Goal: Information Seeking & Learning: Learn about a topic

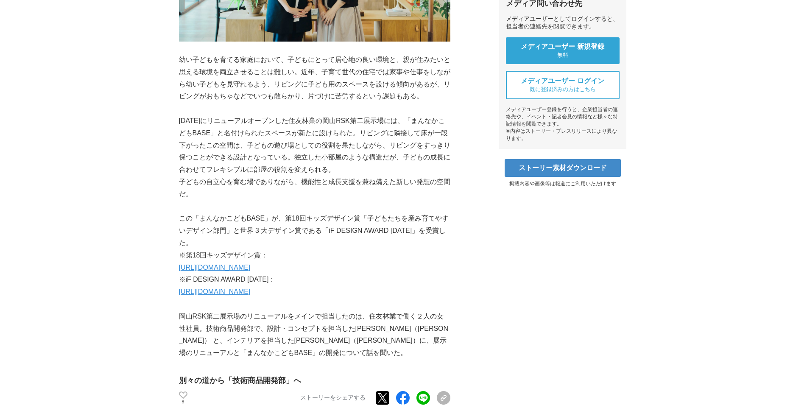
drag, startPoint x: 427, startPoint y: 250, endPoint x: 433, endPoint y: 282, distance: 33.3
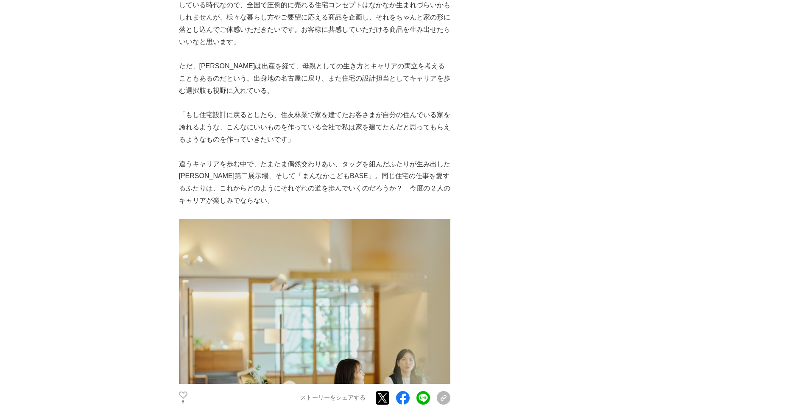
scroll to position [3978, 0]
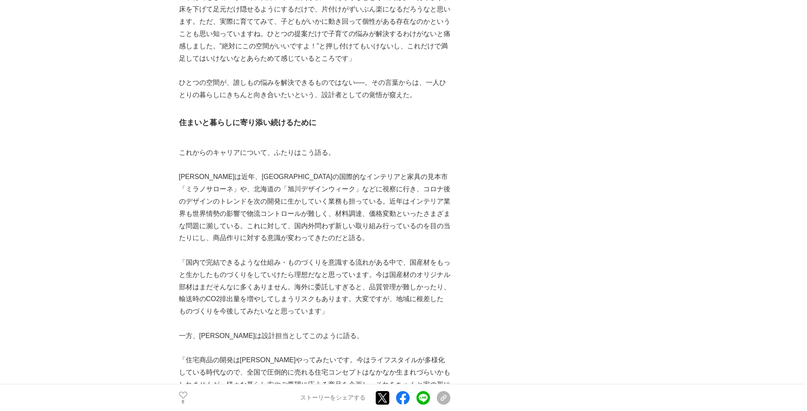
drag, startPoint x: 259, startPoint y: 130, endPoint x: 301, endPoint y: 58, distance: 84.2
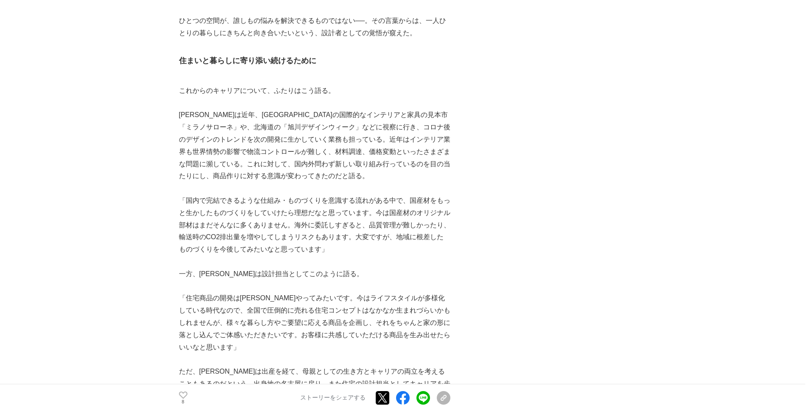
scroll to position [3681, 0]
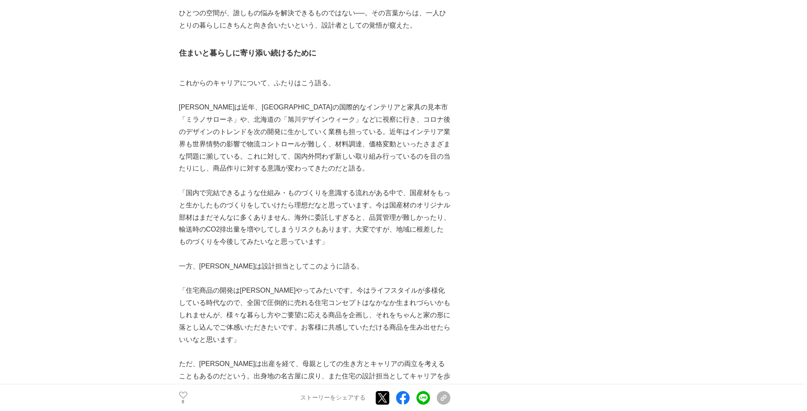
click at [329, 284] on p "「住宅商品の開発は[PERSON_NAME]やってみたいです。今はライフスタイルが多様化している時代なので、全国で圧倒的に売れる住宅コンセプトはなかなか生まれ…" at bounding box center [314, 314] width 271 height 61
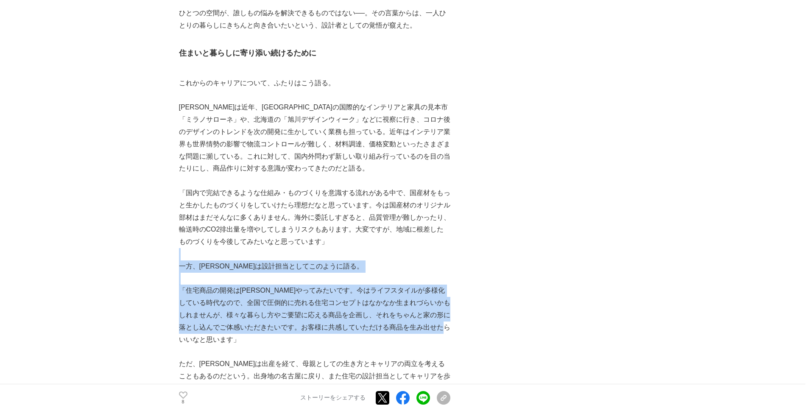
drag, startPoint x: 330, startPoint y: 281, endPoint x: 262, endPoint y: 188, distance: 114.7
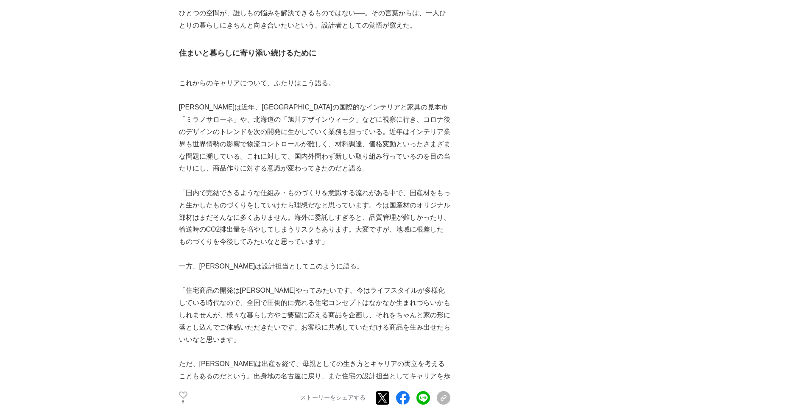
click at [265, 187] on p "「国内で完結できるような仕組み・ものづくりを意識する流れがある中で、国産材をもっと生かしたものづくりをしていけたら理想だなと思っています。今は国産材のオリジナ…" at bounding box center [314, 217] width 271 height 61
click at [259, 187] on p "「国内で完結できるような仕組み・ものづくりを意識する流れがある中で、国産材をもっと生かしたものづくりをしていけたら理想だなと思っています。今は国産材のオリジナ…" at bounding box center [314, 217] width 271 height 61
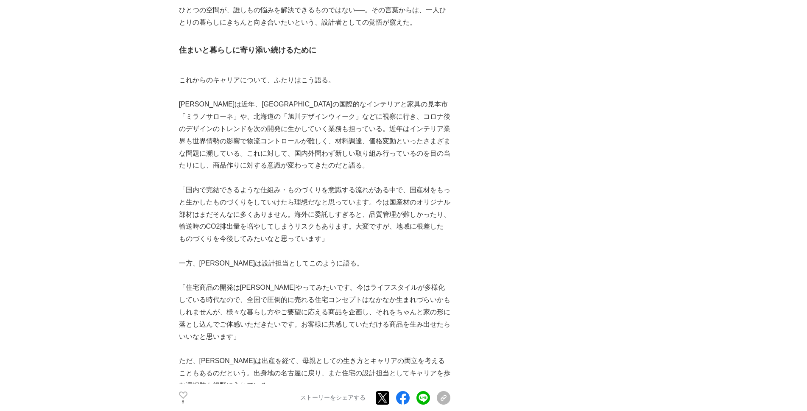
scroll to position [3685, 0]
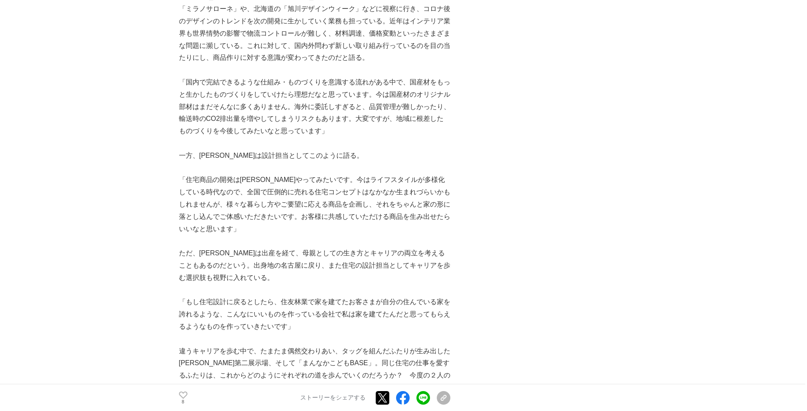
drag, startPoint x: 588, startPoint y: 226, endPoint x: 612, endPoint y: 244, distance: 29.9
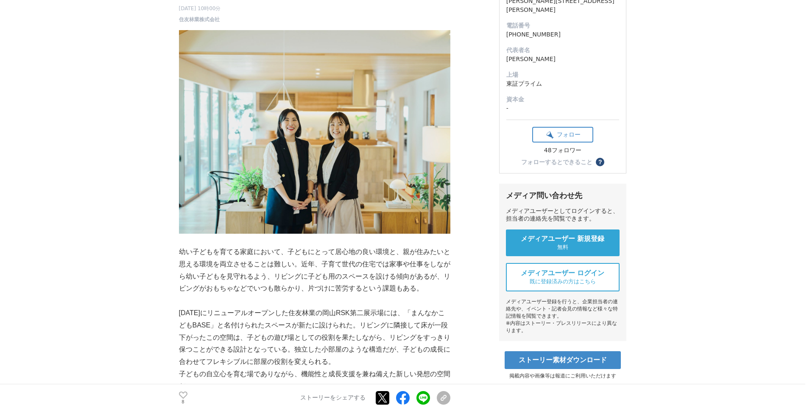
scroll to position [0, 0]
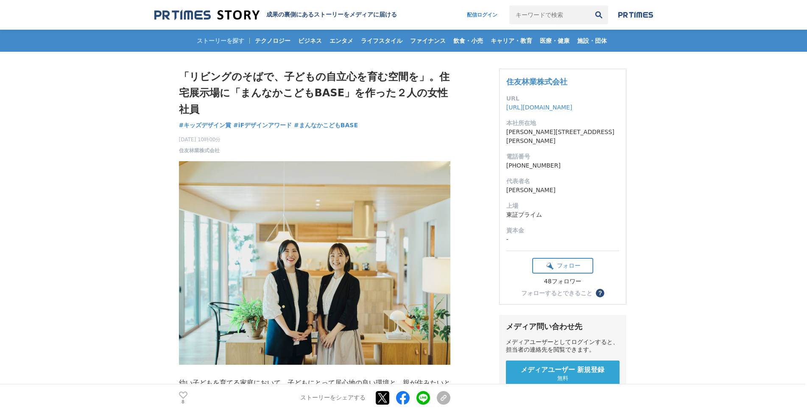
click at [207, 17] on img at bounding box center [206, 14] width 105 height 11
